Goal: Task Accomplishment & Management: Use online tool/utility

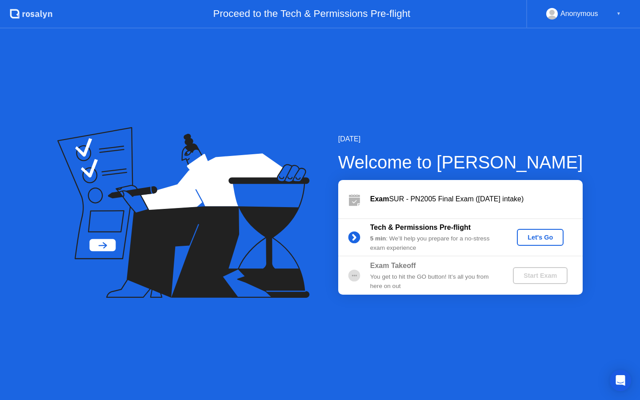
click at [544, 234] on div "Let's Go" at bounding box center [540, 237] width 40 height 7
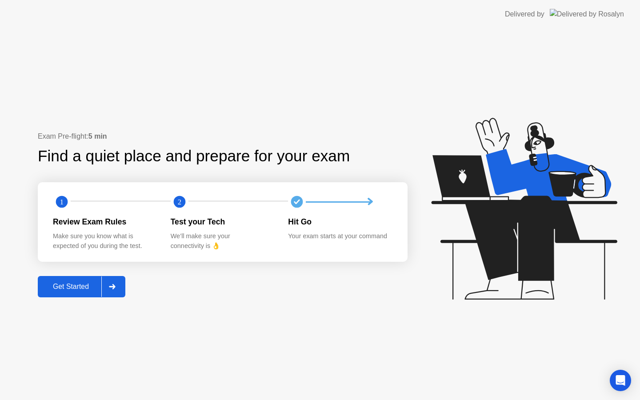
click at [123, 285] on div at bounding box center [111, 286] width 21 height 20
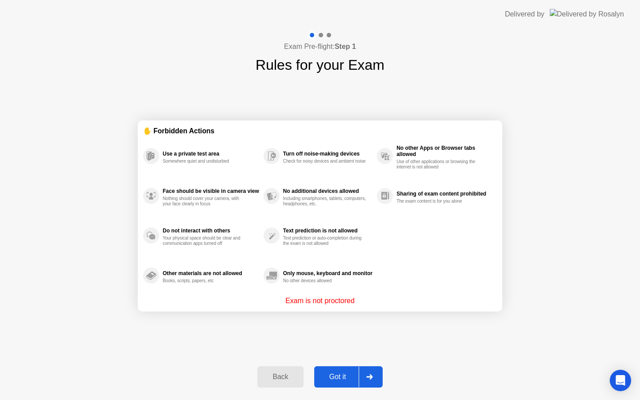
click at [378, 378] on div at bounding box center [369, 377] width 21 height 20
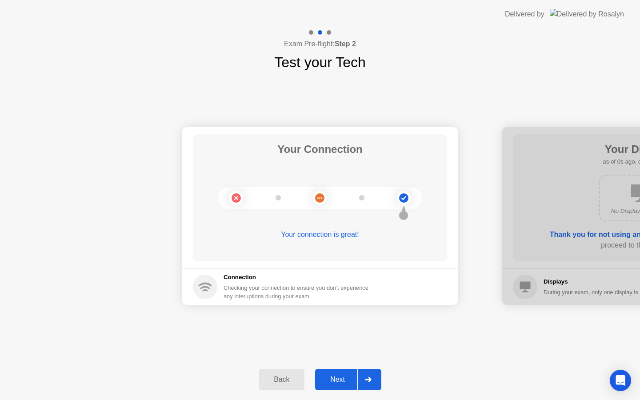
click at [378, 378] on div at bounding box center [367, 379] width 21 height 20
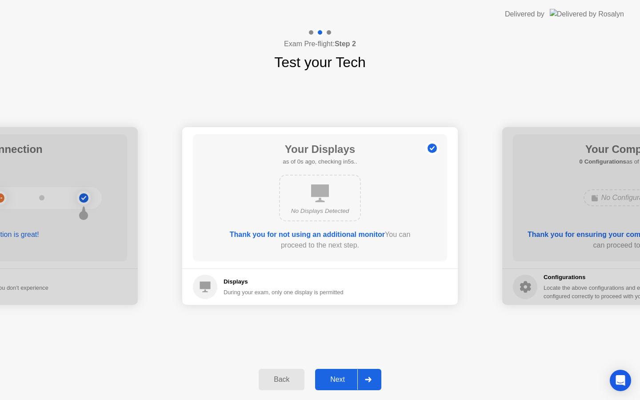
click at [378, 378] on div at bounding box center [367, 379] width 21 height 20
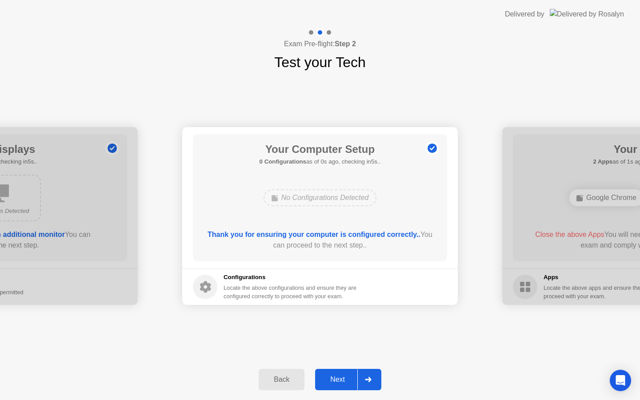
click at [378, 378] on div at bounding box center [367, 379] width 21 height 20
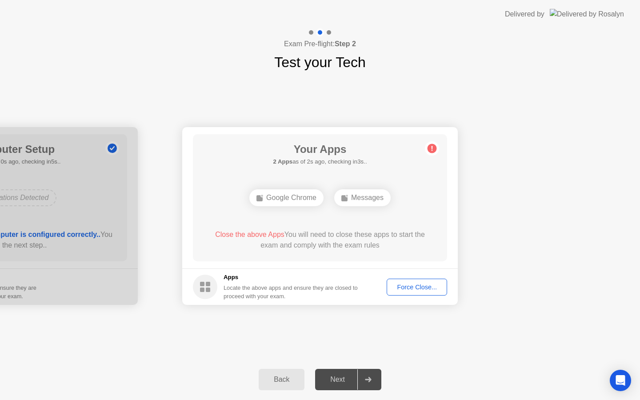
click at [420, 284] on div "Force Close..." at bounding box center [417, 287] width 54 height 7
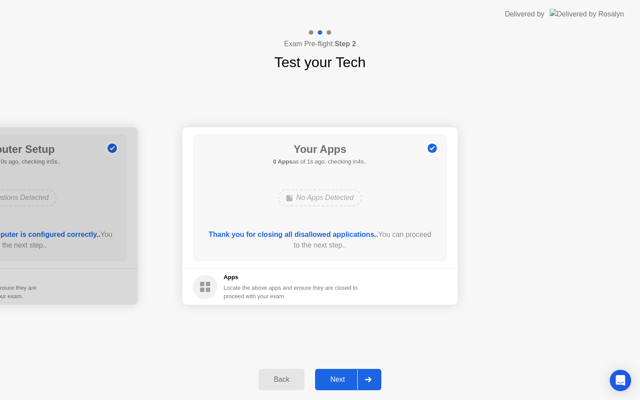
click at [372, 385] on div at bounding box center [367, 379] width 21 height 20
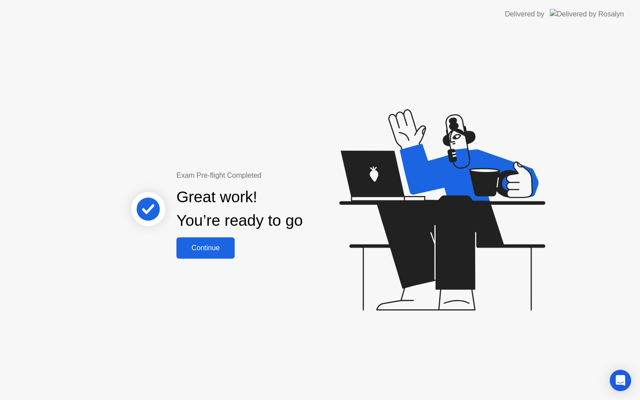
click at [212, 249] on div "Continue" at bounding box center [205, 248] width 53 height 8
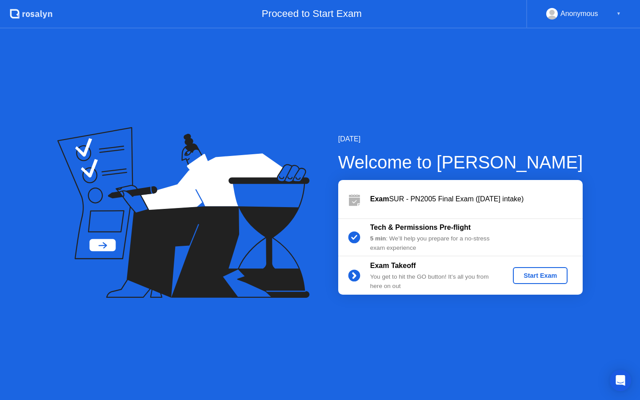
click at [530, 268] on button "Start Exam" at bounding box center [540, 275] width 55 height 17
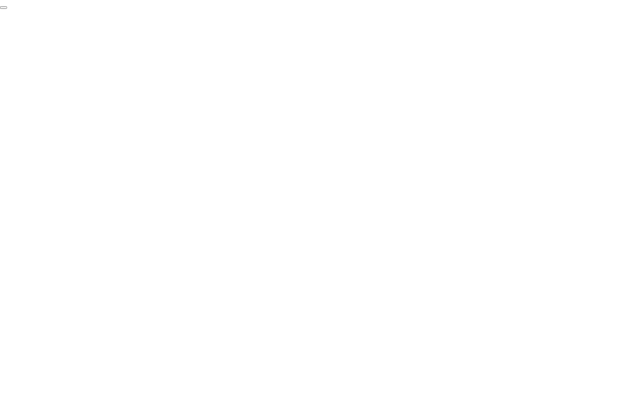
click div "End Proctoring Session"
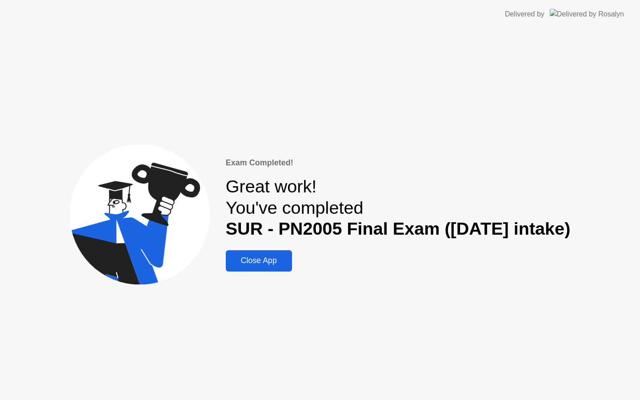
click at [273, 262] on div "Close App" at bounding box center [258, 260] width 61 height 9
